Goal: Task Accomplishment & Management: Use online tool/utility

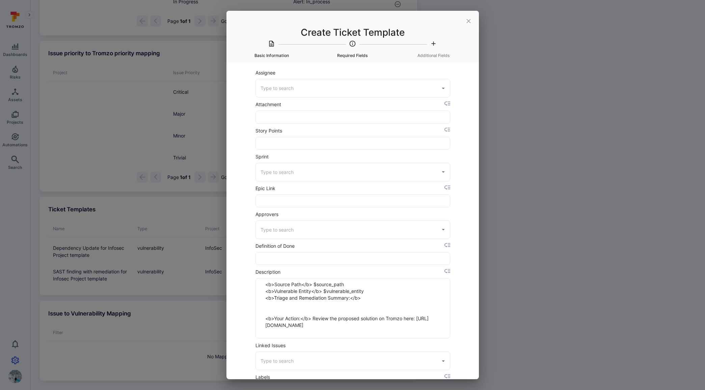
scroll to position [97, 0]
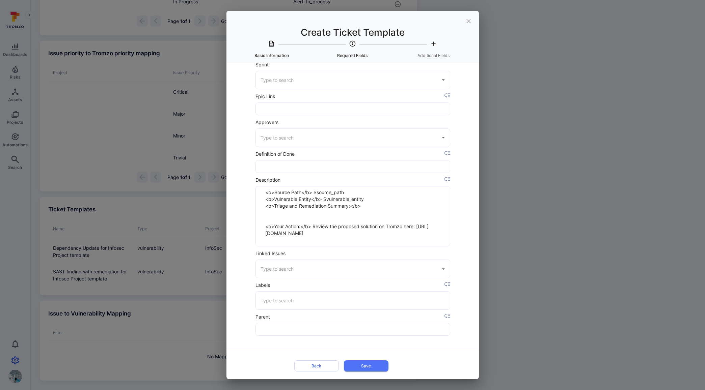
click at [316, 361] on button "Back" at bounding box center [316, 366] width 45 height 11
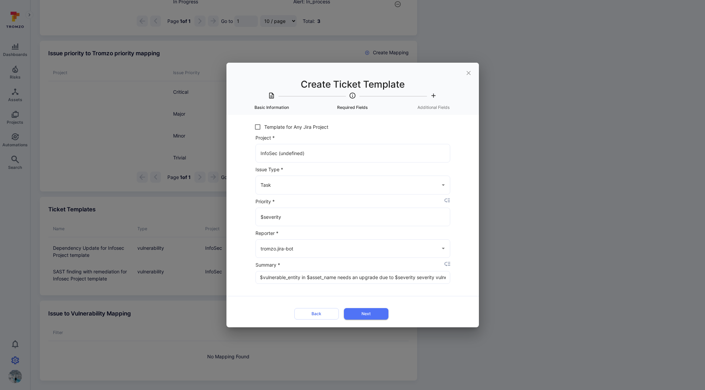
scroll to position [0, 0]
click at [468, 71] on icon "close" at bounding box center [468, 73] width 4 height 4
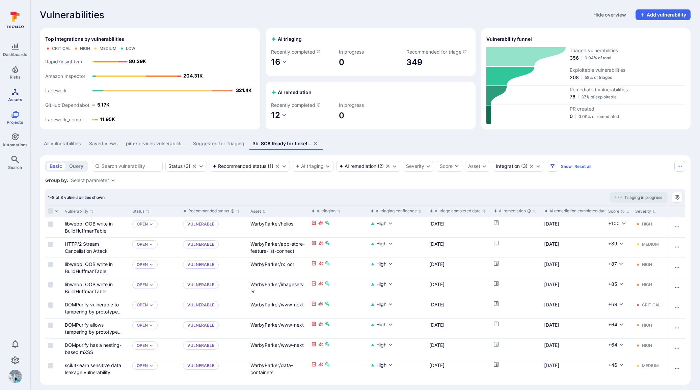
click at [16, 93] on icon "Assets" at bounding box center [15, 92] width 8 height 8
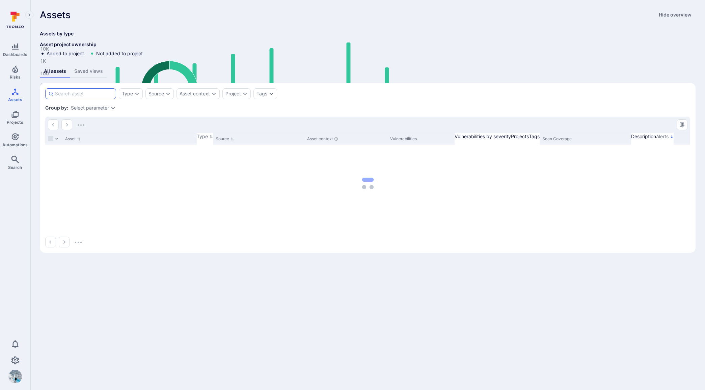
click at [91, 97] on input at bounding box center [84, 93] width 58 height 7
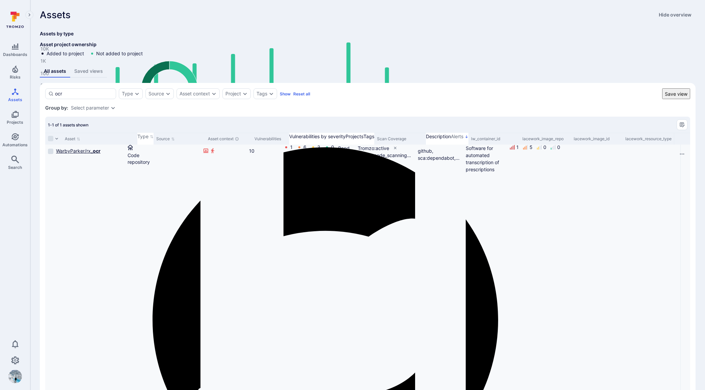
type input "ocr"
click at [81, 154] on link "WarbyParker/rx_ ocr" at bounding box center [78, 151] width 45 height 6
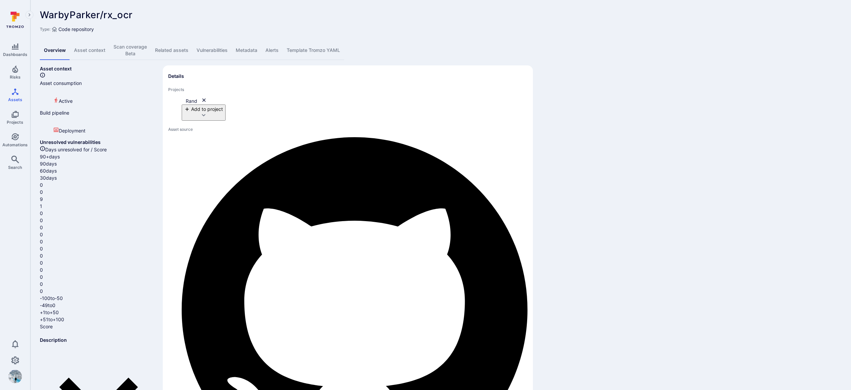
click at [221, 50] on link "Vulnerabilities" at bounding box center [211, 50] width 39 height 19
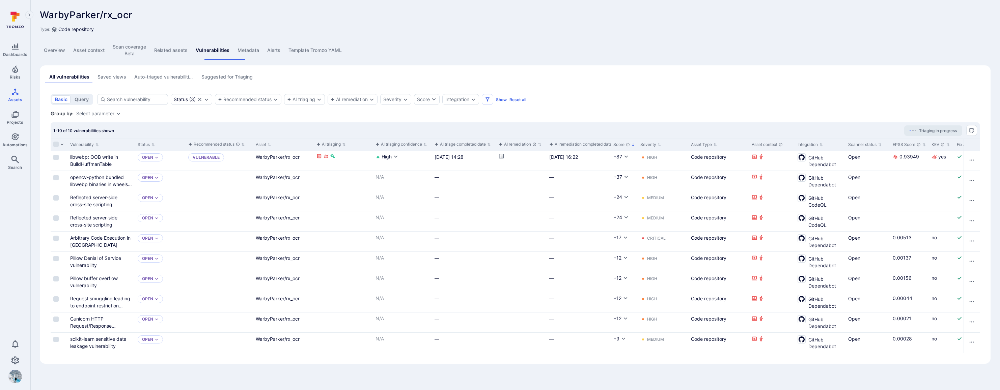
click at [132, 52] on link "Scan coverage Beta" at bounding box center [130, 50] width 42 height 19
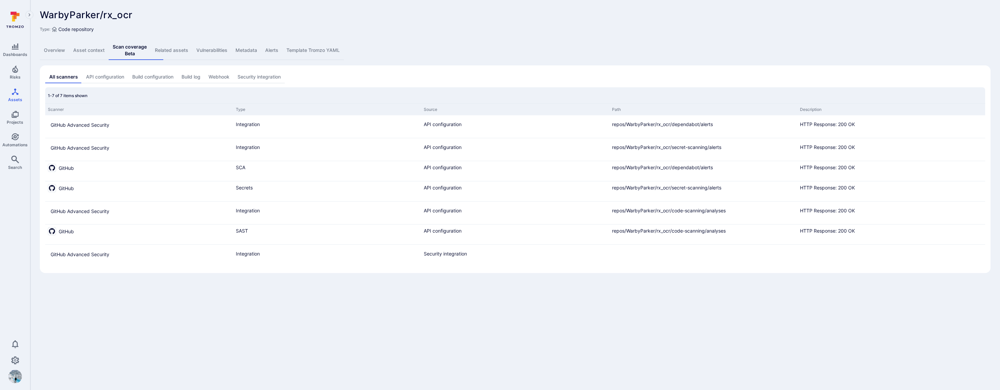
click at [261, 71] on link "Security integration" at bounding box center [259, 77] width 51 height 12
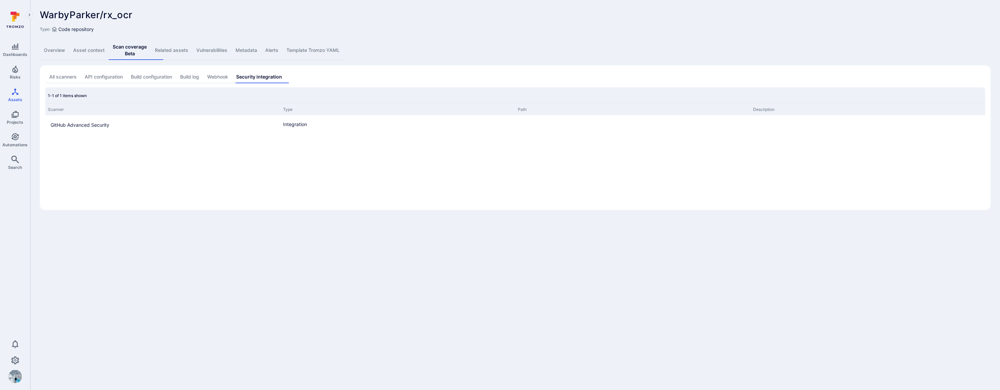
click at [108, 72] on link "API configuration" at bounding box center [104, 77] width 46 height 12
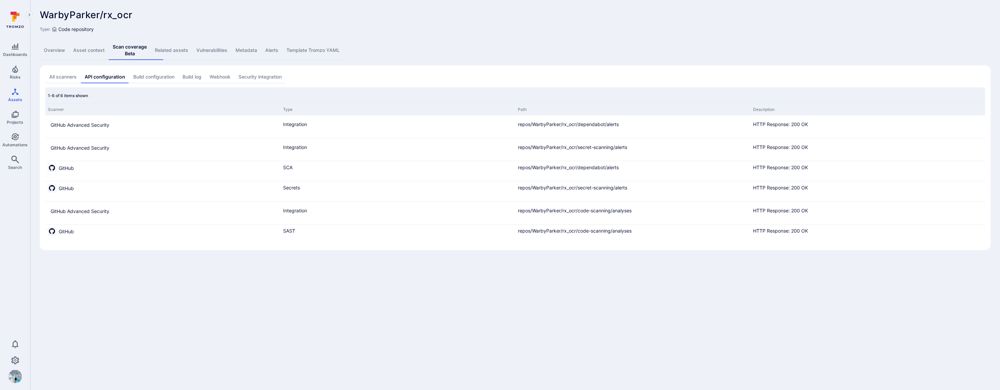
click at [76, 75] on link "All scanners" at bounding box center [62, 77] width 35 height 12
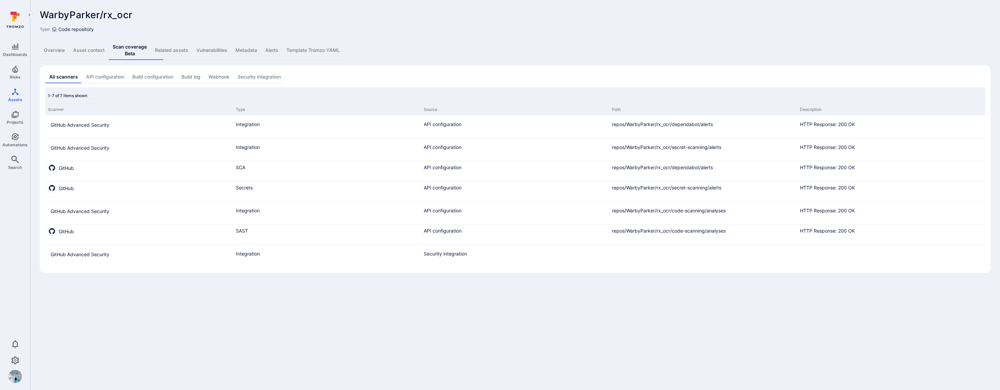
click at [82, 51] on link "Asset context" at bounding box center [88, 50] width 39 height 19
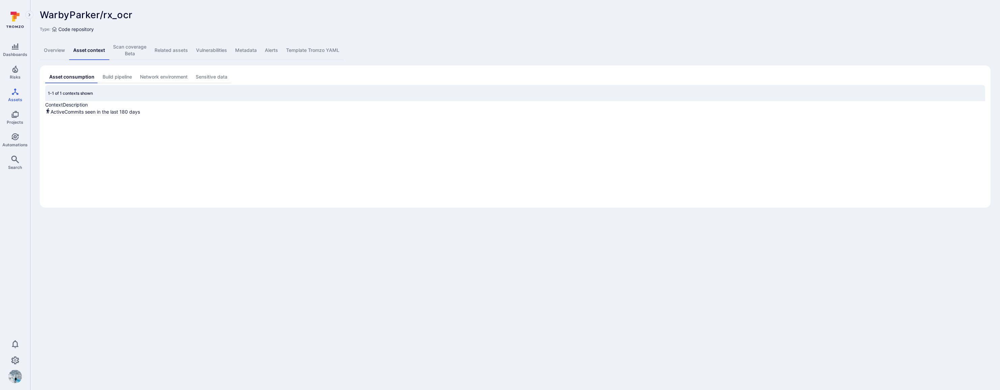
click at [61, 49] on link "Overview" at bounding box center [54, 50] width 29 height 19
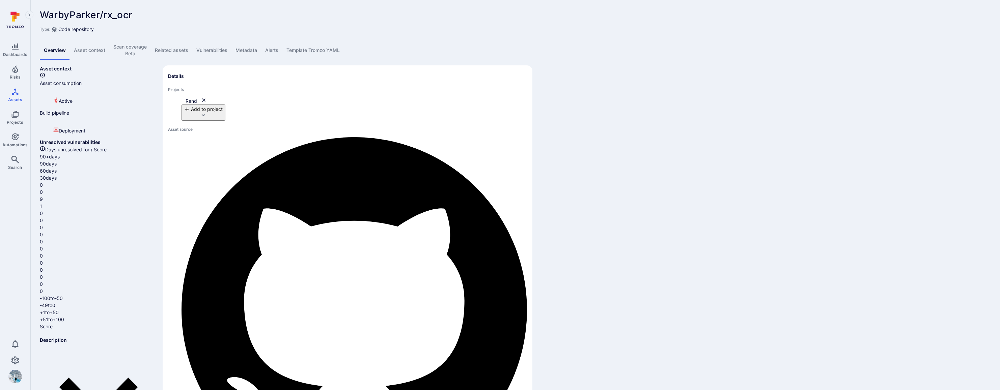
click at [217, 48] on link "Vulnerabilities" at bounding box center [211, 50] width 39 height 19
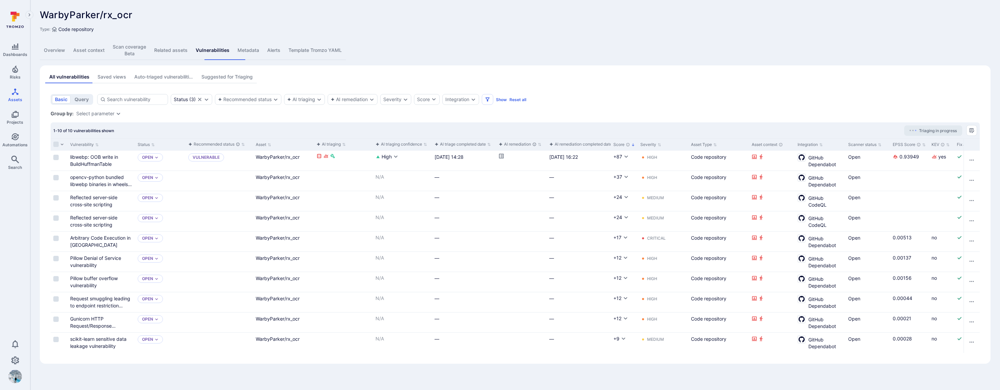
click at [59, 48] on link "Overview" at bounding box center [54, 50] width 29 height 19
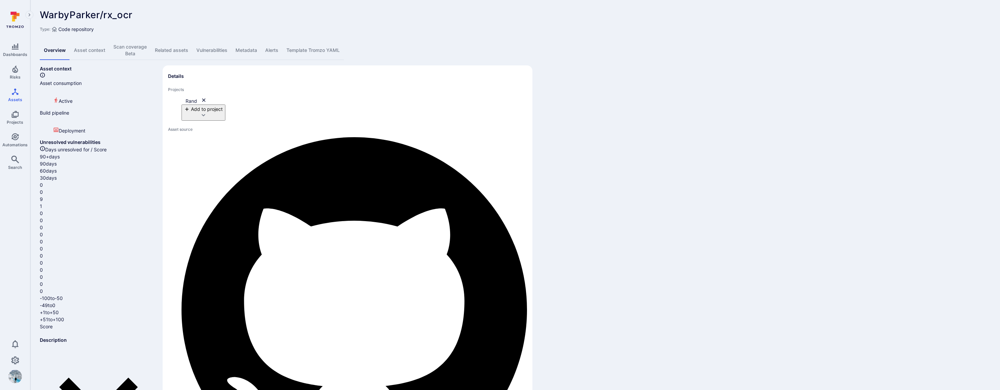
click at [232, 48] on link "Vulnerabilities" at bounding box center [211, 50] width 39 height 19
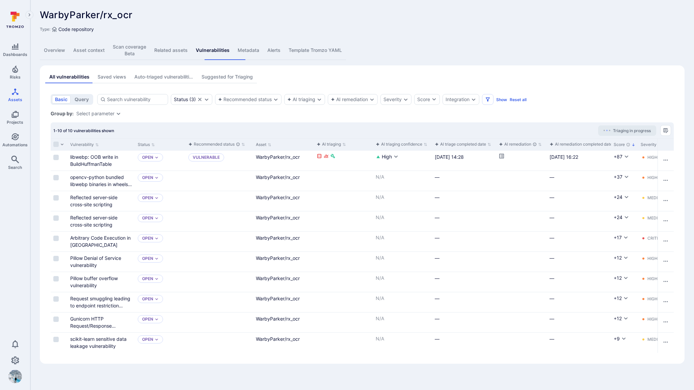
drag, startPoint x: 88, startPoint y: 155, endPoint x: 94, endPoint y: 152, distance: 6.0
click at [89, 154] on link "libwebp: OOB write in BuildHuffmanTable" at bounding box center [94, 160] width 48 height 13
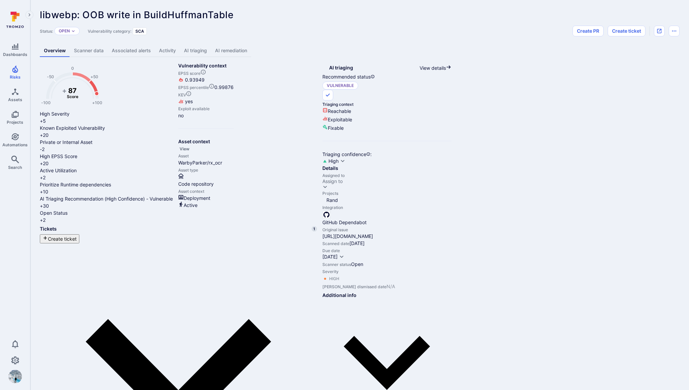
click at [243, 52] on link "AI remediation" at bounding box center [231, 51] width 40 height 12
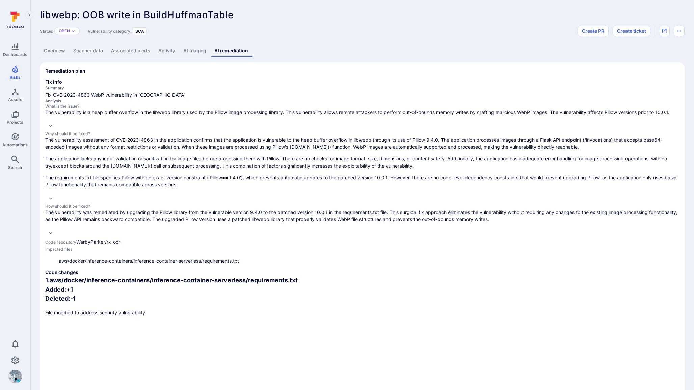
click at [389, 11] on div "libwebp: OOB write in BuildHuffmanTable ... Show more" at bounding box center [314, 14] width 548 height 11
click at [53, 129] on icon "button" at bounding box center [50, 125] width 5 height 5
click at [53, 196] on icon "button" at bounding box center [50, 198] width 5 height 5
click at [52, 233] on icon "button" at bounding box center [50, 234] width 3 height 2
click at [198, 50] on link "AI triaging" at bounding box center [194, 51] width 31 height 12
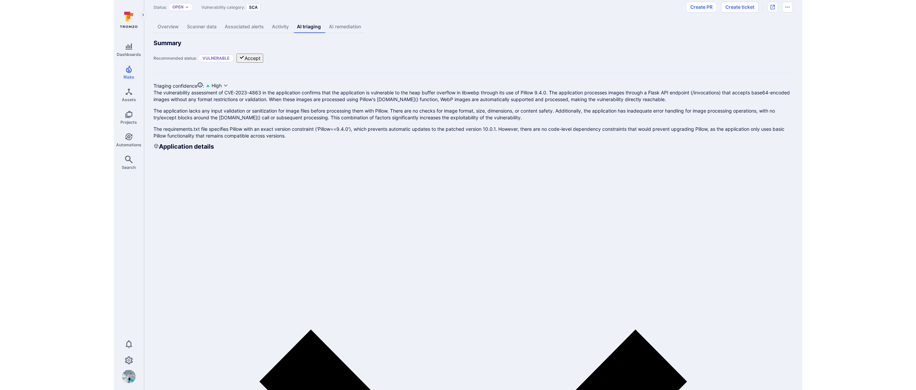
scroll to position [0, 0]
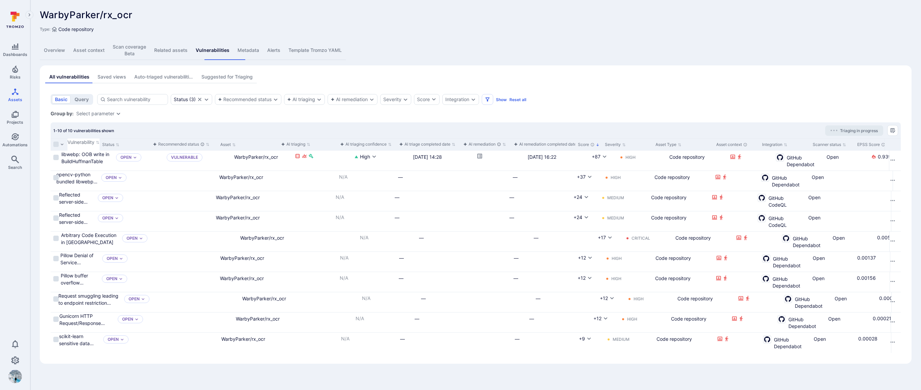
drag, startPoint x: 128, startPoint y: 133, endPoint x: 175, endPoint y: 128, distance: 46.8
click at [100, 139] on div "Vulnerability" at bounding box center [84, 145] width 32 height 12
click at [626, 142] on button "Severity" at bounding box center [615, 144] width 21 height 5
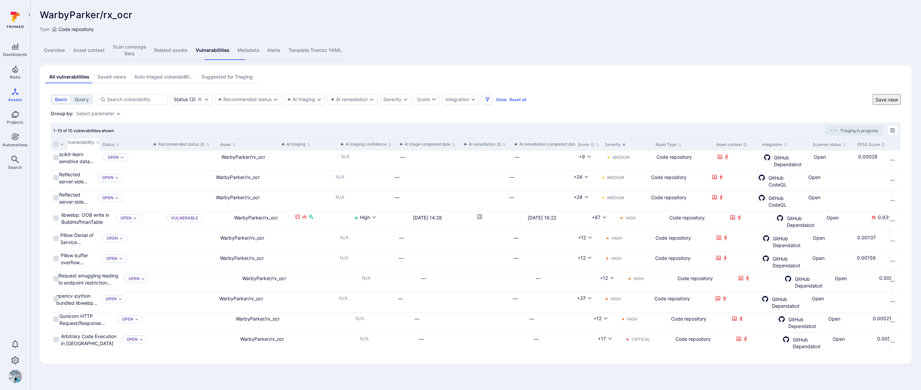
click at [626, 142] on button "Severity" at bounding box center [615, 144] width 21 height 5
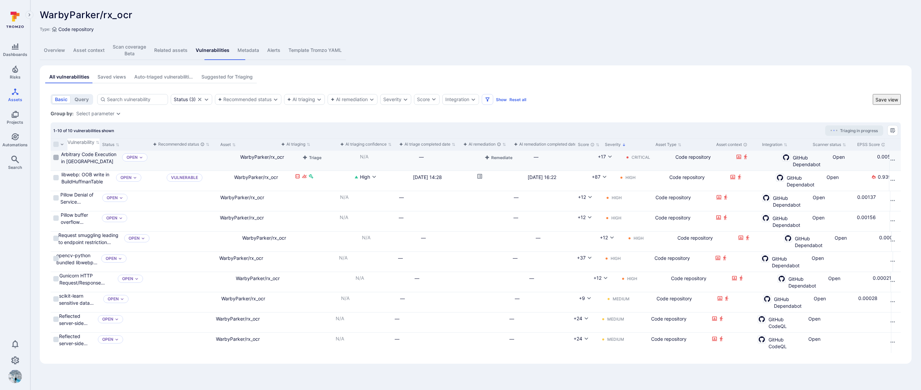
click at [53, 155] on input "Select row" at bounding box center [55, 157] width 5 height 5
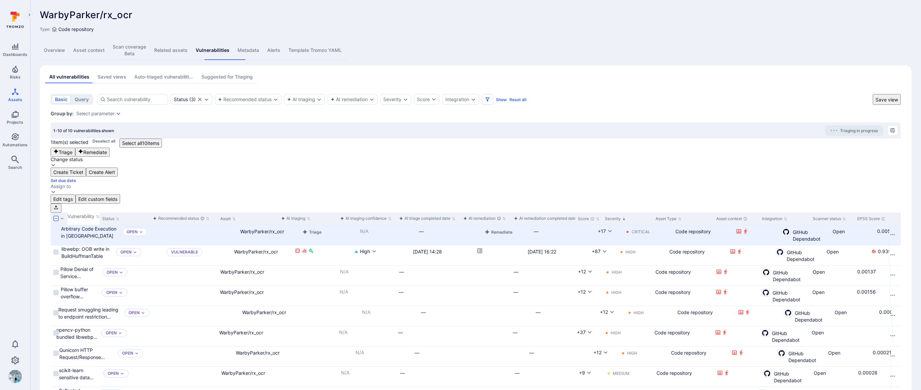
click at [75, 148] on button "Triage" at bounding box center [63, 152] width 25 height 9
click at [116, 226] on link "Arbitrary Code Execution in [GEOGRAPHIC_DATA]" at bounding box center [88, 232] width 55 height 13
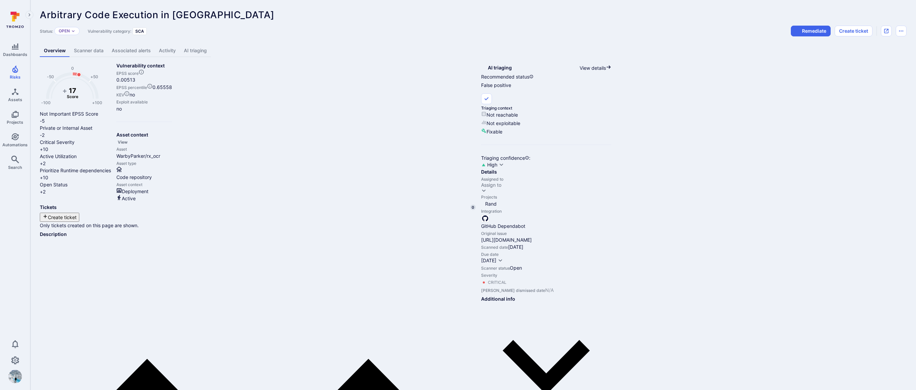
drag, startPoint x: 168, startPoint y: 52, endPoint x: 170, endPoint y: 60, distance: 7.6
click at [168, 52] on link "Activity" at bounding box center [167, 51] width 25 height 12
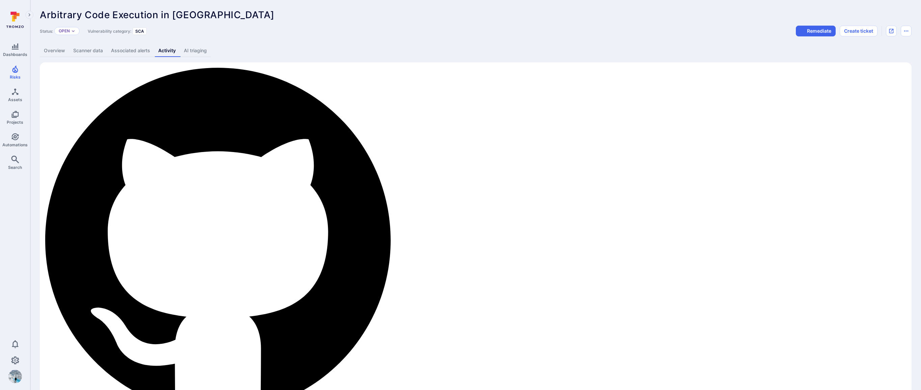
click at [196, 54] on link "AI triaging" at bounding box center [195, 51] width 31 height 12
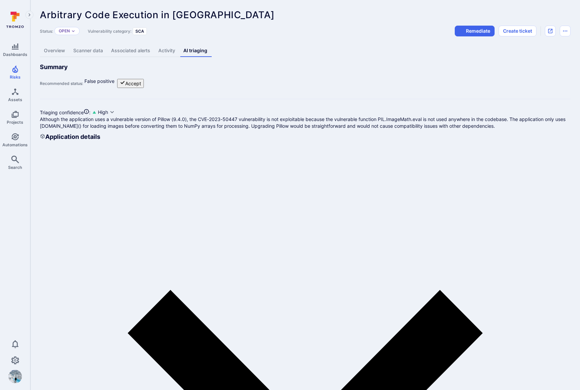
click at [61, 51] on link "Overview" at bounding box center [54, 51] width 29 height 12
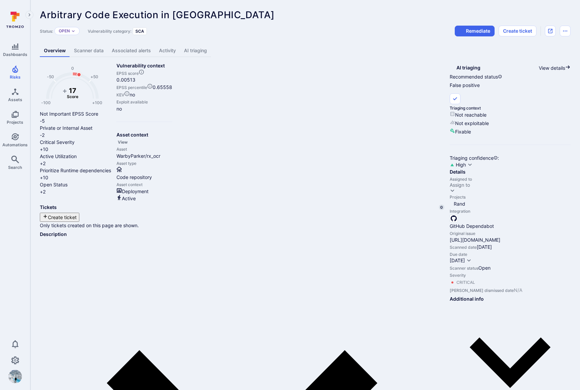
click at [81, 52] on link "Scanner data" at bounding box center [89, 51] width 38 height 12
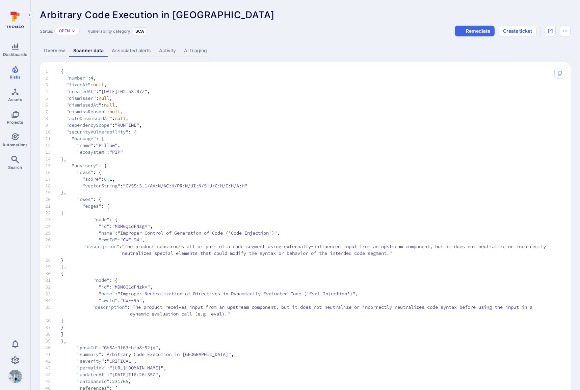
click at [61, 50] on link "Overview" at bounding box center [54, 51] width 29 height 12
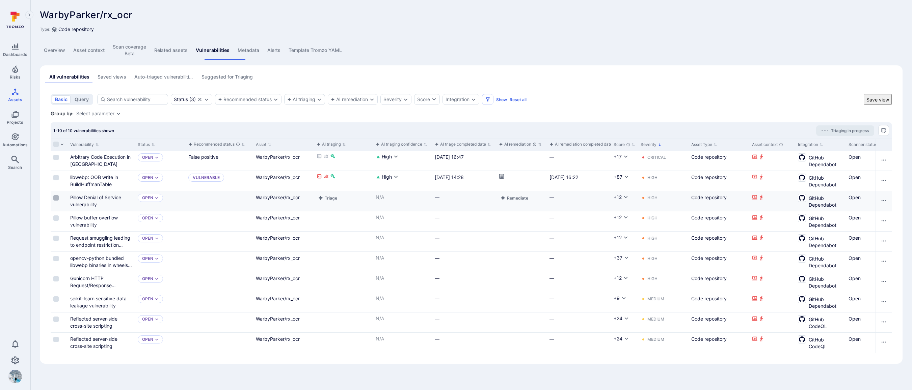
click at [53, 195] on input "Select row" at bounding box center [55, 197] width 5 height 5
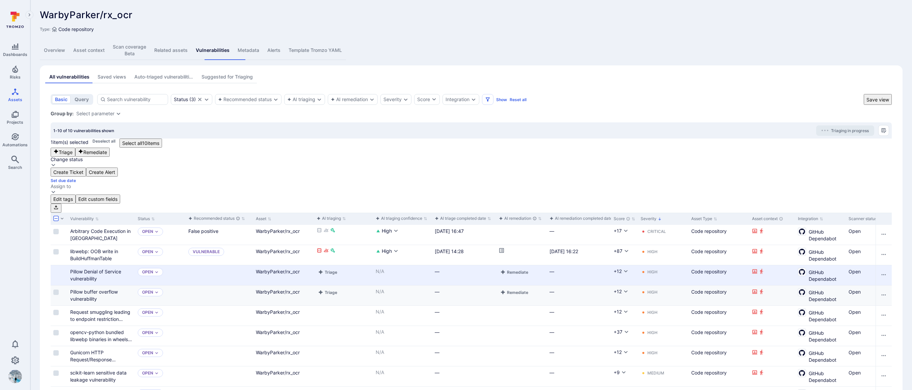
drag, startPoint x: 49, startPoint y: 222, endPoint x: 51, endPoint y: 228, distance: 5.9
click at [53, 290] on input "Select row" at bounding box center [55, 292] width 5 height 5
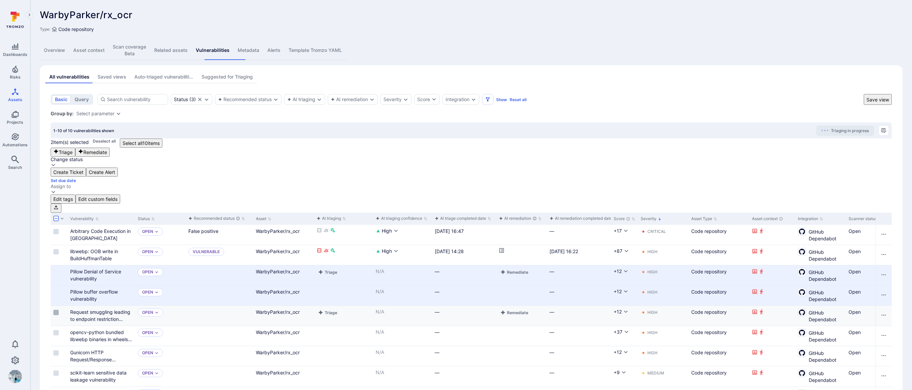
click at [53, 310] on input "Select row" at bounding box center [55, 312] width 5 height 5
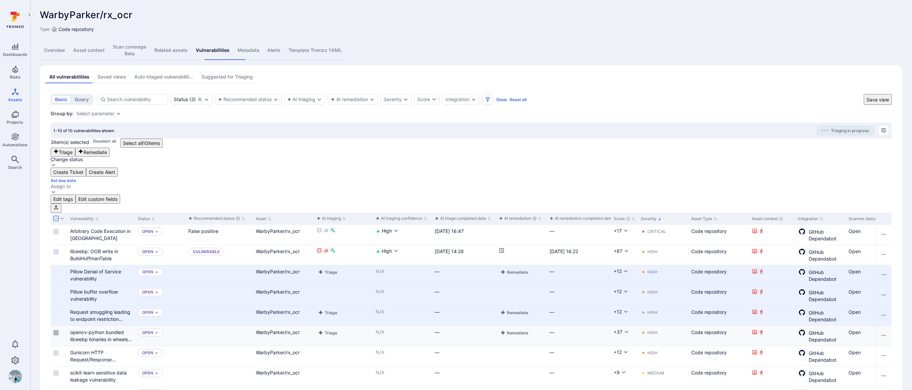
click at [53, 330] on input "Select row" at bounding box center [55, 332] width 5 height 5
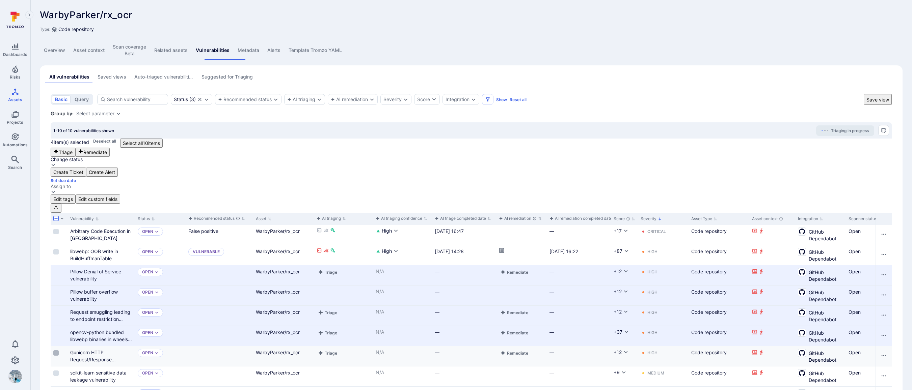
click at [53, 351] on input "Select row" at bounding box center [55, 353] width 5 height 5
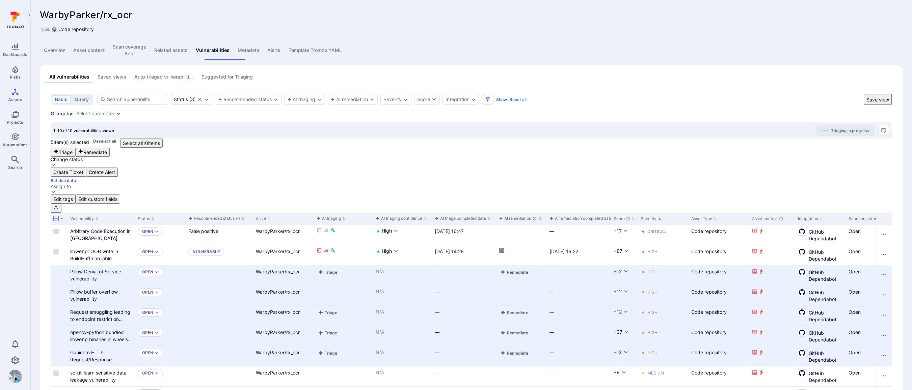
click at [75, 148] on button "Triage" at bounding box center [63, 152] width 25 height 9
drag, startPoint x: 839, startPoint y: 28, endPoint x: 866, endPoint y: 4, distance: 36.3
click at [700, 28] on div "Type: Code repository" at bounding box center [471, 29] width 863 height 7
click at [700, 46] on div "Overview Asset context Scan coverage Beta Related assets Vulnerabilities Metada…" at bounding box center [471, 50] width 863 height 19
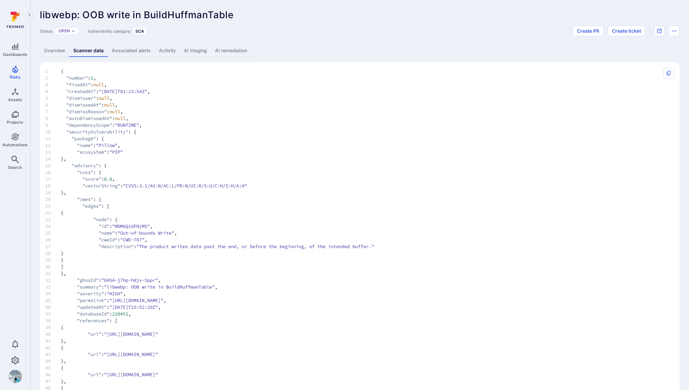
click at [197, 50] on link "AI triaging" at bounding box center [195, 51] width 31 height 12
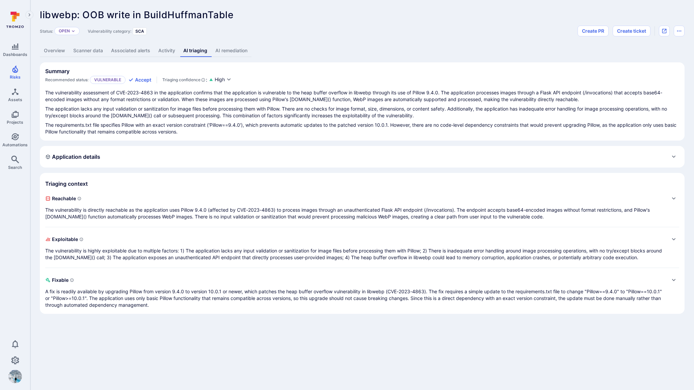
click at [676, 198] on div "Expand" at bounding box center [673, 206] width 11 height 27
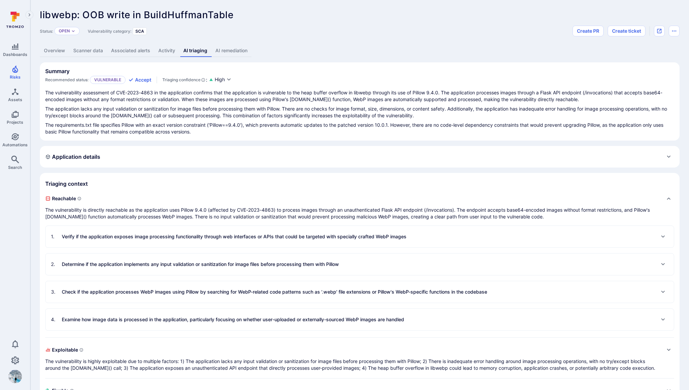
scroll to position [44, 0]
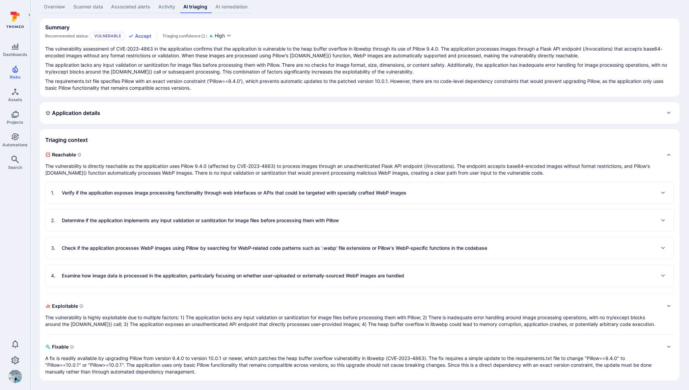
click at [272, 195] on p "Verify if the application exposes image processing functionality through web in…" at bounding box center [234, 193] width 345 height 7
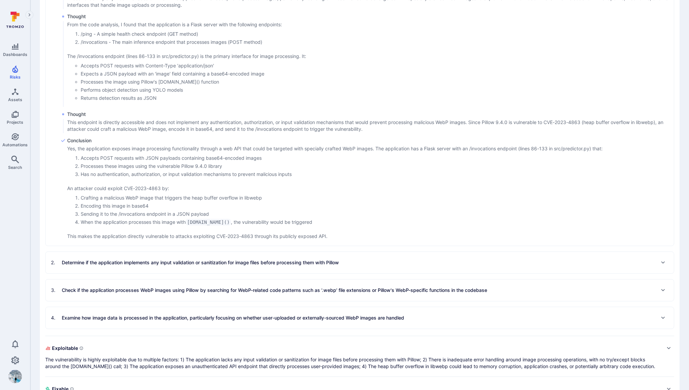
scroll to position [276, 0]
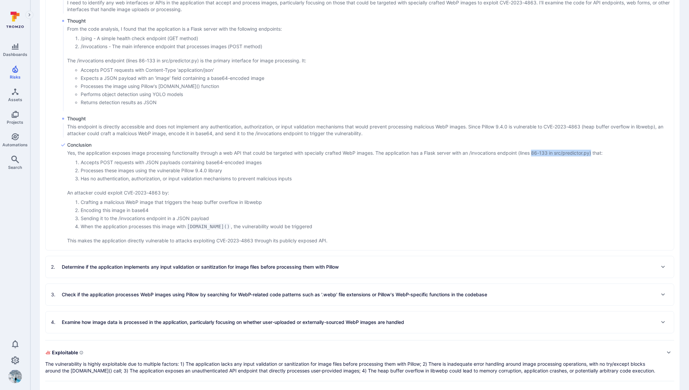
drag, startPoint x: 591, startPoint y: 153, endPoint x: 535, endPoint y: 154, distance: 56.4
click at [535, 154] on p "Yes, the application exposes image processing functionality through a web API t…" at bounding box center [334, 153] width 535 height 7
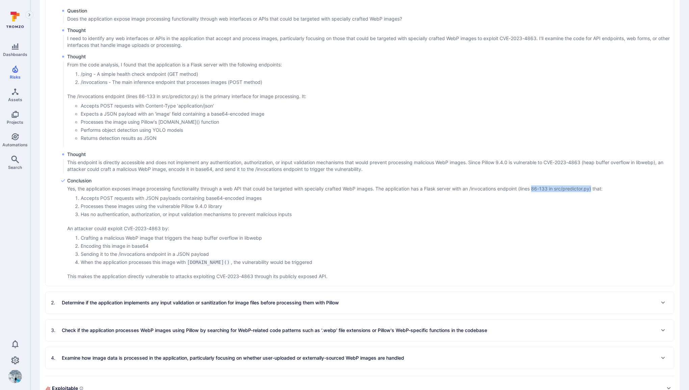
scroll to position [206, 0]
